Goal: Understand process/instructions

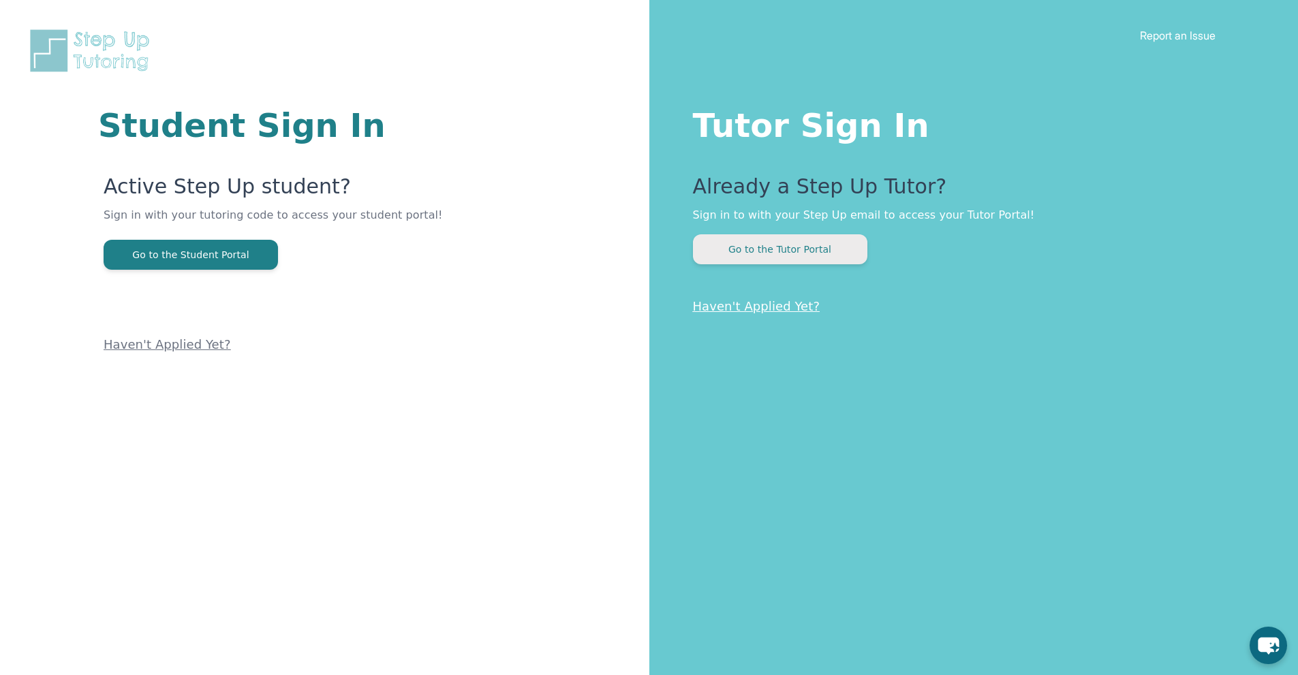
click at [767, 250] on button "Go to the Tutor Portal" at bounding box center [780, 249] width 174 height 30
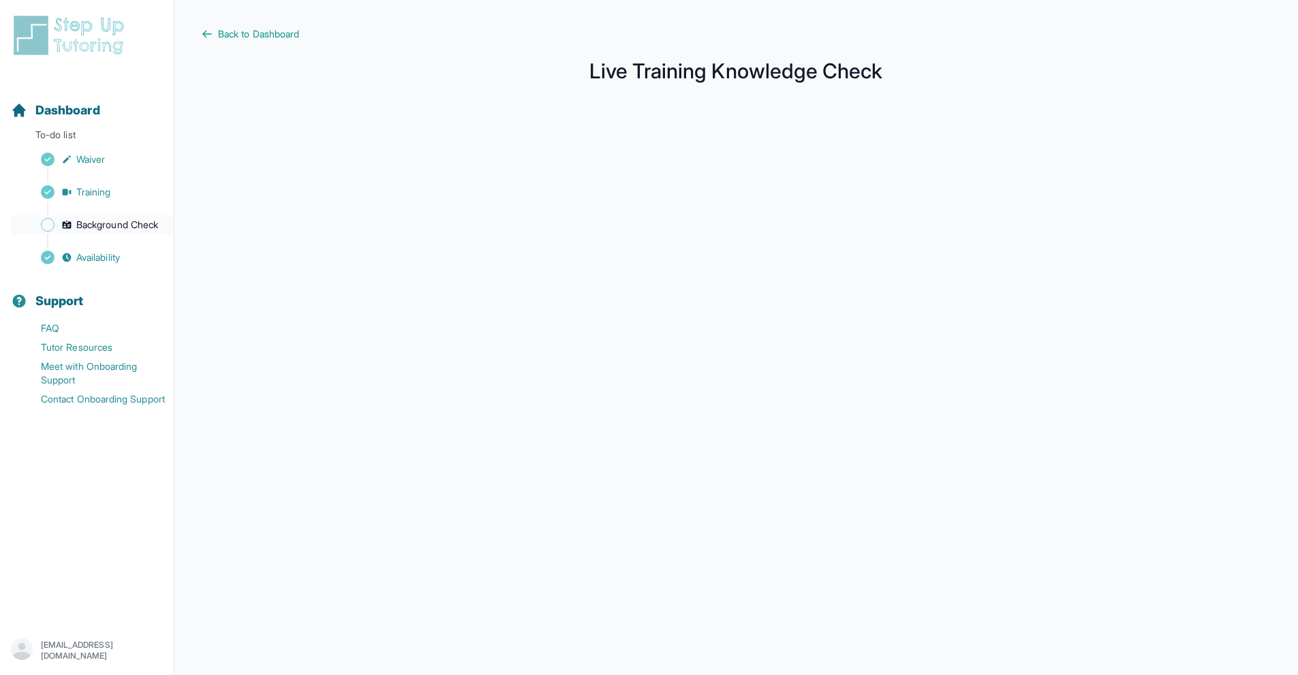
click at [98, 227] on span "Background Check" at bounding box center [117, 225] width 82 height 14
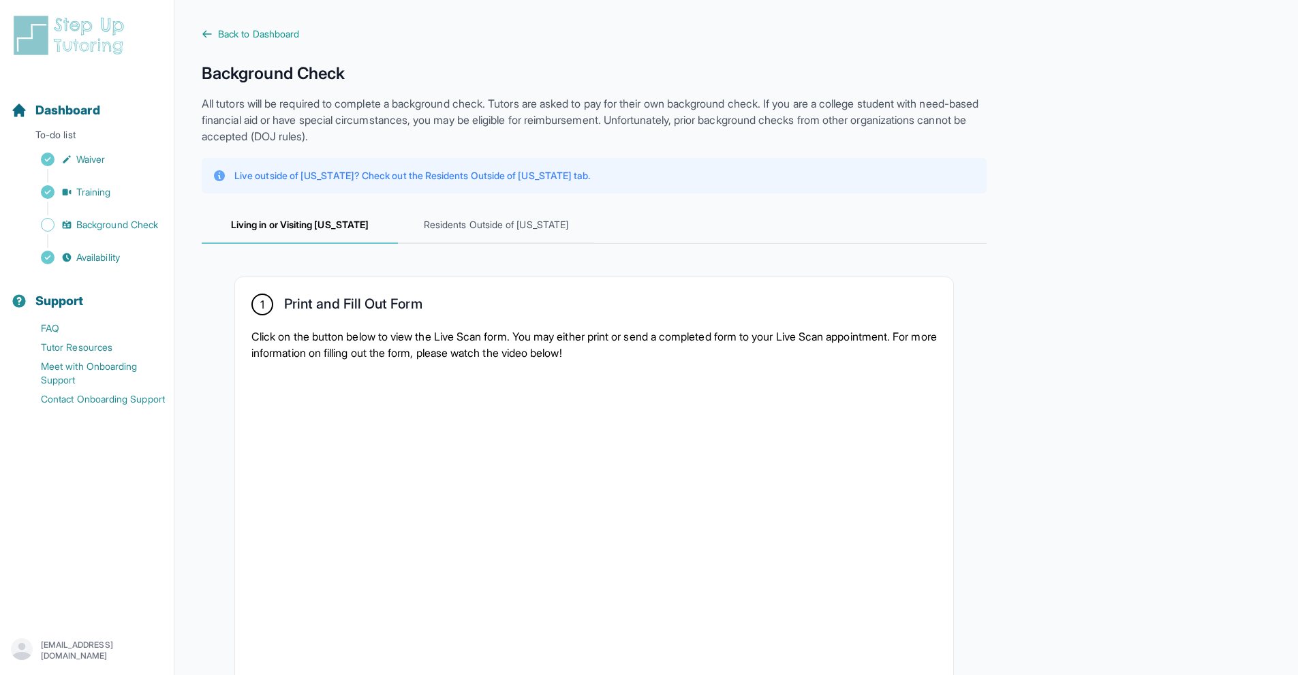
scroll to position [341, 0]
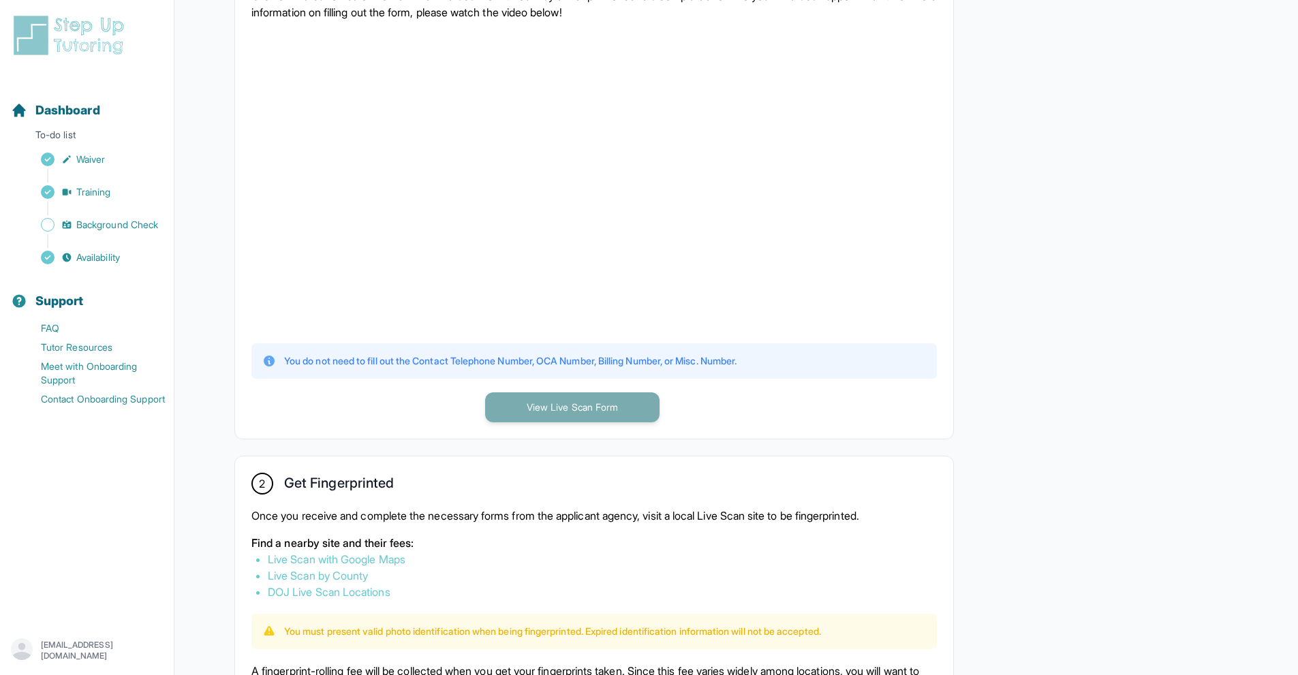
click at [582, 398] on button "View Live Scan Form" at bounding box center [572, 407] width 174 height 30
